Goal: Complete application form

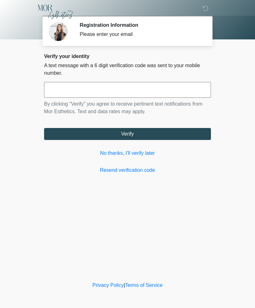
click at [63, 89] on input "text" at bounding box center [127, 90] width 167 height 16
click at [73, 86] on input "text" at bounding box center [127, 90] width 167 height 16
click at [73, 85] on input "text" at bounding box center [127, 90] width 167 height 16
click at [109, 153] on link "No thanks, I'll verify later" at bounding box center [127, 153] width 167 height 8
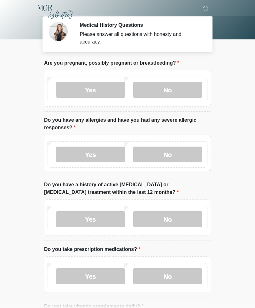
click at [165, 85] on label "No" at bounding box center [167, 90] width 69 height 16
click at [178, 149] on label "No" at bounding box center [167, 155] width 69 height 16
click at [161, 217] on label "No" at bounding box center [167, 219] width 69 height 16
click at [90, 271] on label "Yes" at bounding box center [90, 276] width 69 height 16
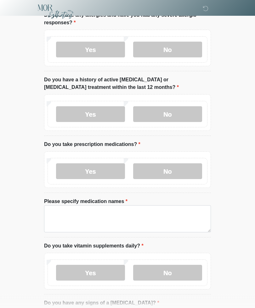
scroll to position [109, 0]
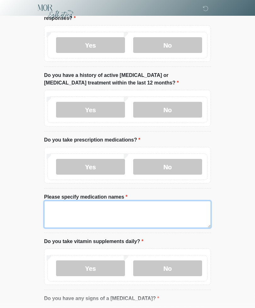
click at [59, 212] on textarea "Please specify medication names" at bounding box center [127, 214] width 167 height 27
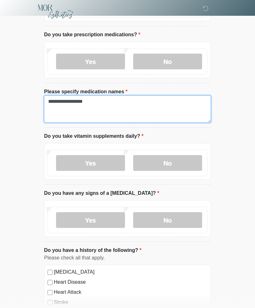
scroll to position [215, 0]
type textarea "**********"
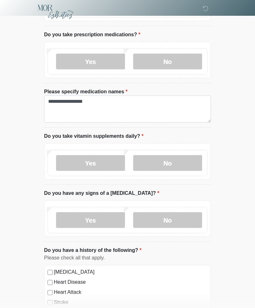
click at [98, 159] on label "Yes" at bounding box center [90, 163] width 69 height 16
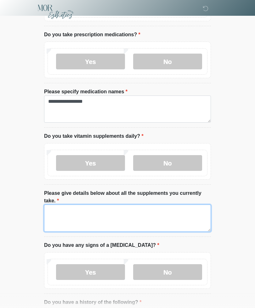
click at [65, 213] on textarea "Please give details below about all the supplements you currently take." at bounding box center [127, 218] width 167 height 27
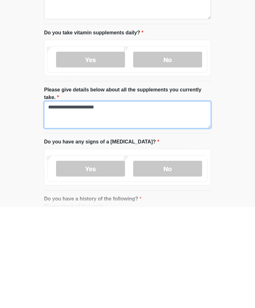
type textarea "**********"
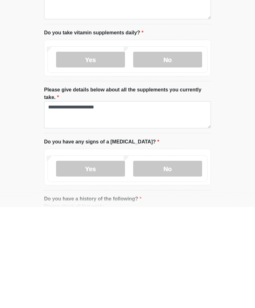
click at [171, 262] on label "No" at bounding box center [167, 270] width 69 height 16
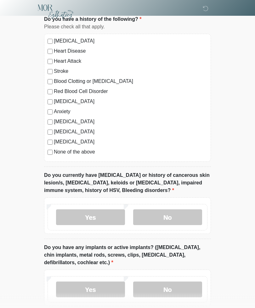
scroll to position [498, 0]
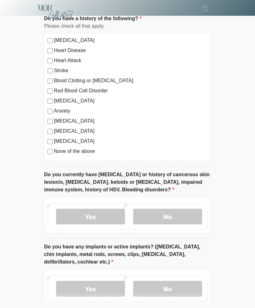
click at [166, 211] on label "No" at bounding box center [167, 217] width 69 height 16
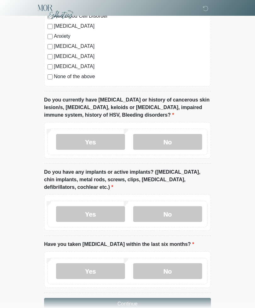
scroll to position [587, 0]
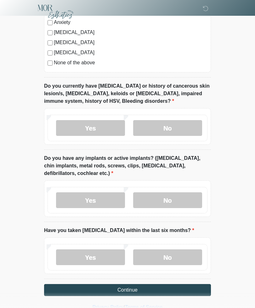
click at [163, 194] on label "No" at bounding box center [167, 200] width 69 height 16
click at [170, 256] on label "No" at bounding box center [167, 257] width 69 height 16
click at [129, 289] on button "Continue" at bounding box center [127, 290] width 167 height 12
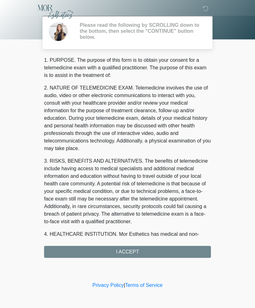
scroll to position [0, 0]
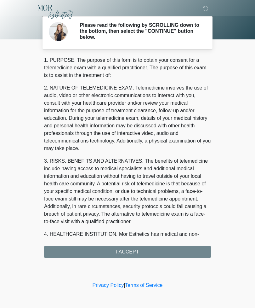
click at [130, 254] on div "1. PURPOSE. The purpose of this form is to obtain your consent for a telemedici…" at bounding box center [127, 156] width 167 height 201
click at [128, 245] on div "1. PURPOSE. The purpose of this form is to obtain your consent for a telemedici…" at bounding box center [127, 156] width 167 height 201
click at [135, 250] on div "1. PURPOSE. The purpose of this form is to obtain your consent for a telemedici…" at bounding box center [127, 156] width 167 height 201
click at [129, 253] on div "1. PURPOSE. The purpose of this form is to obtain your consent for a telemedici…" at bounding box center [127, 156] width 167 height 201
click at [124, 248] on div "1. PURPOSE. The purpose of this form is to obtain your consent for a telemedici…" at bounding box center [127, 156] width 167 height 201
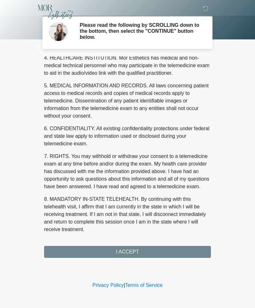
scroll to position [184, 0]
click at [129, 254] on button "I ACCEPT" at bounding box center [127, 252] width 167 height 12
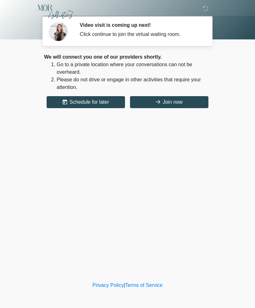
click at [160, 100] on button "Join now" at bounding box center [169, 102] width 78 height 12
